Goal: Information Seeking & Learning: Compare options

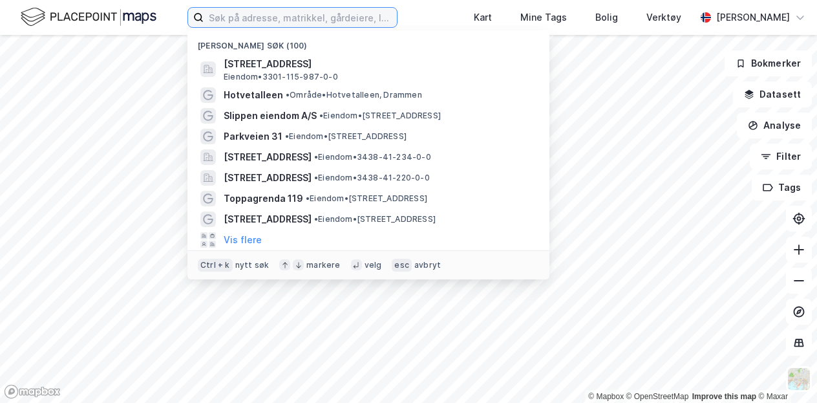
click at [217, 17] on input at bounding box center [300, 17] width 193 height 19
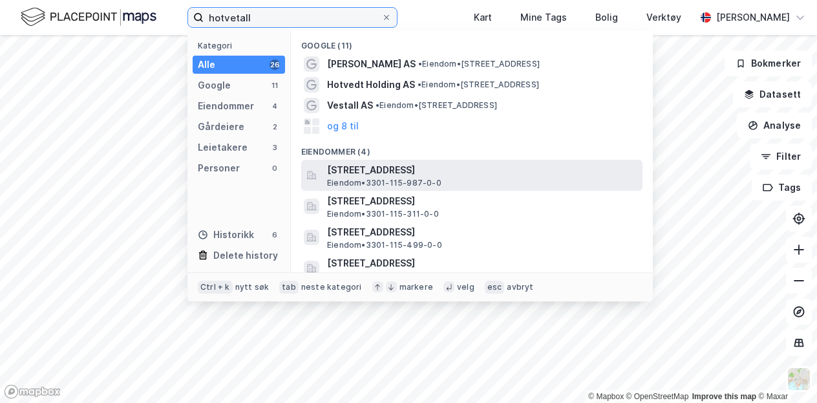
type input "hotvetall"
click at [350, 173] on span "[STREET_ADDRESS]" at bounding box center [482, 170] width 310 height 16
